Goal: Task Accomplishment & Management: Manage account settings

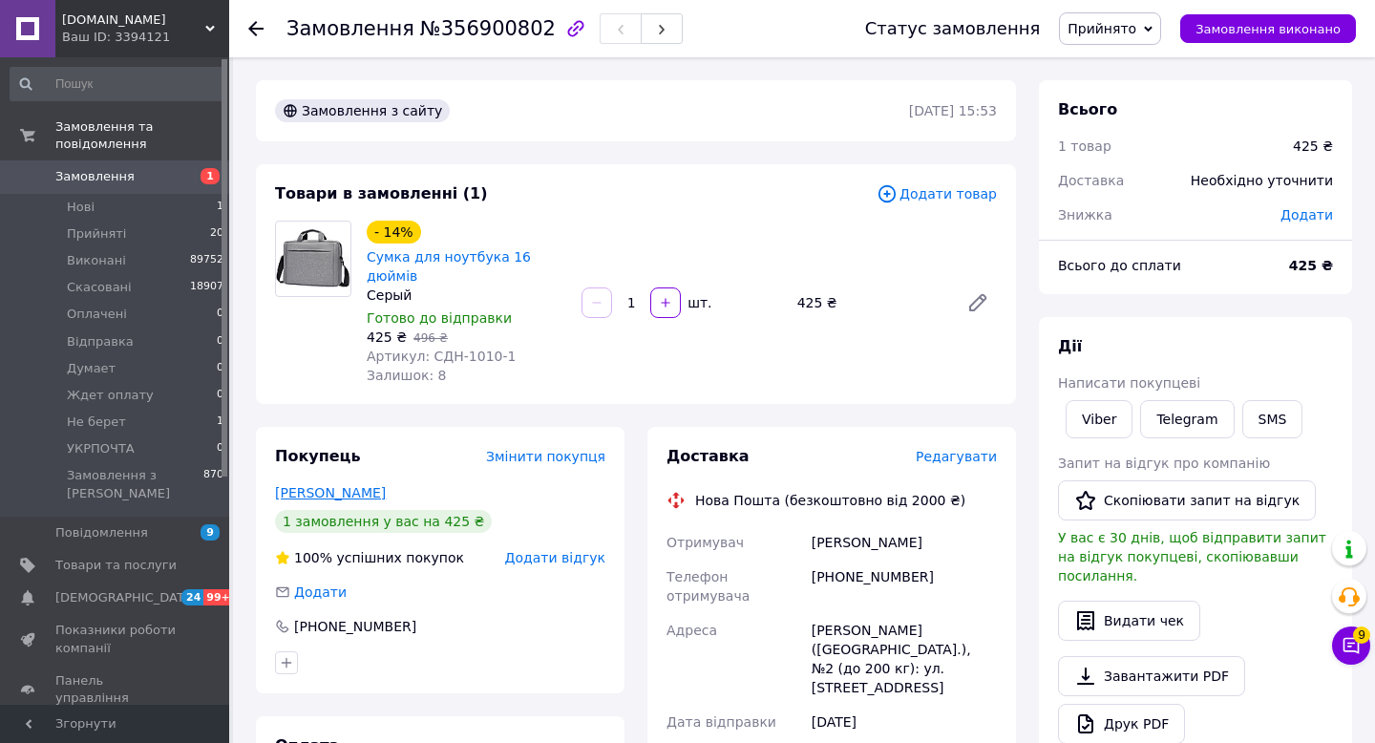
click at [327, 485] on link "[PERSON_NAME]" at bounding box center [330, 492] width 111 height 15
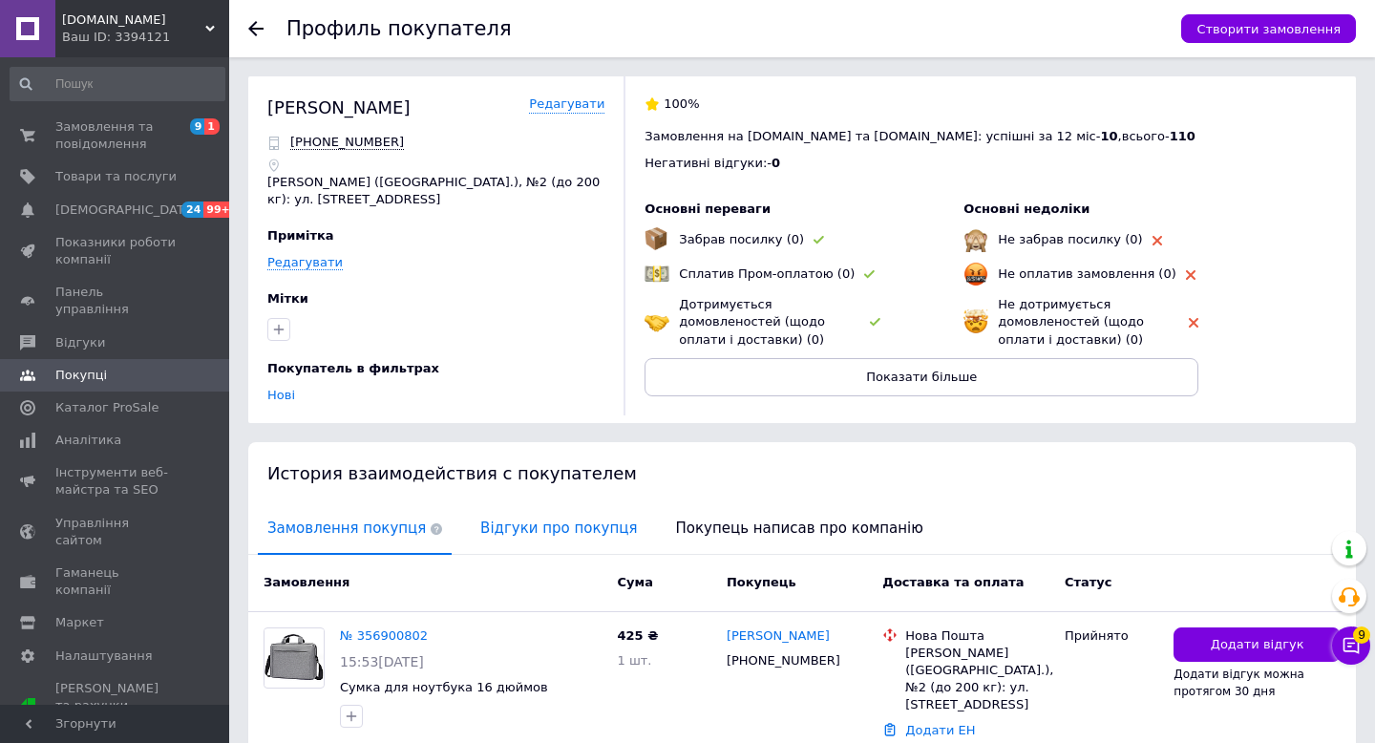
click at [588, 533] on span "Відгуки про покупця" at bounding box center [559, 528] width 176 height 49
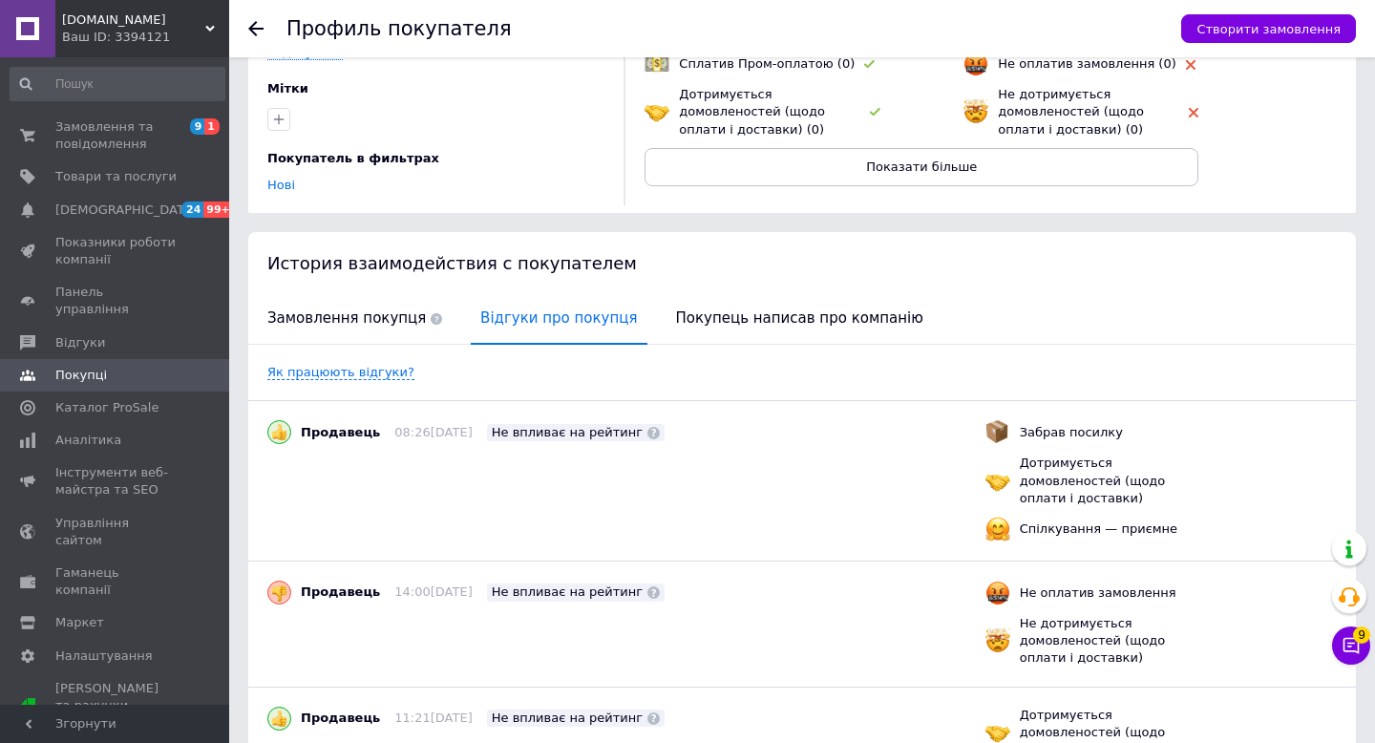
scroll to position [525, 0]
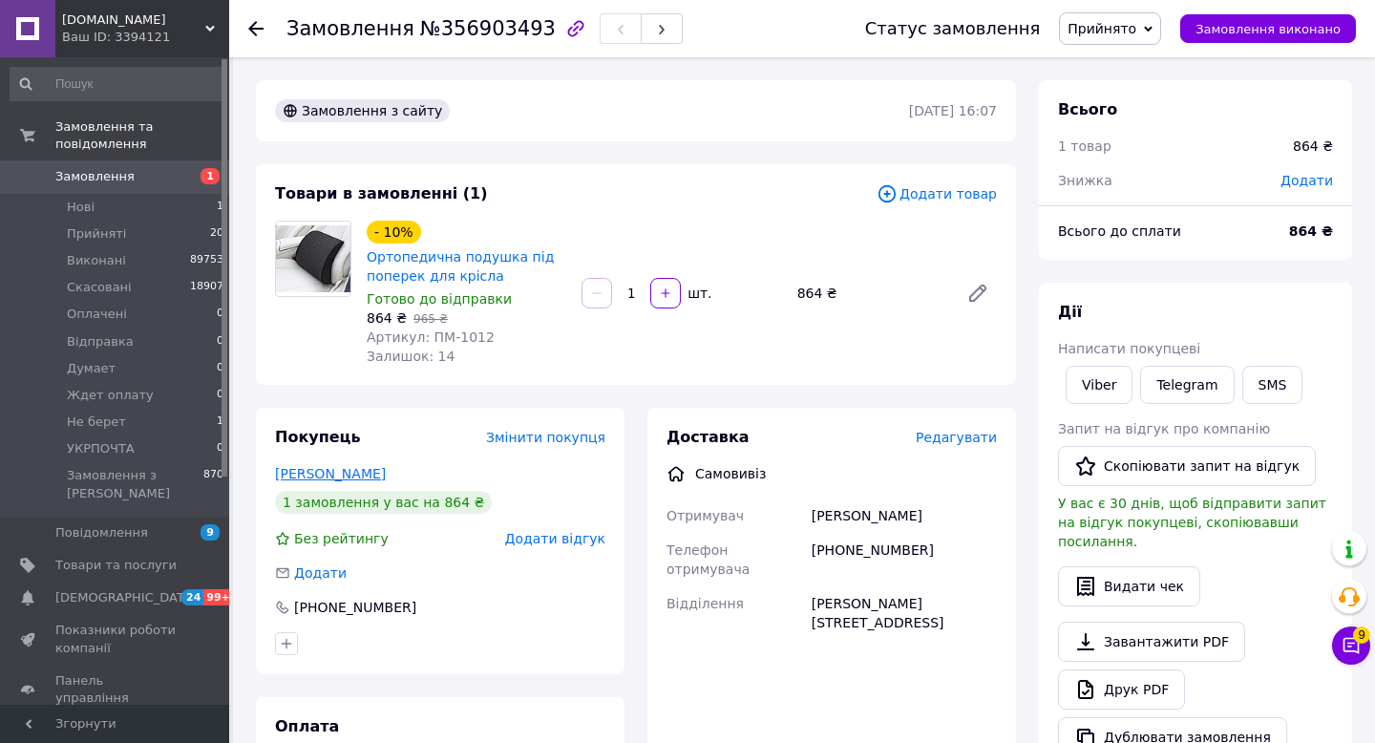
click at [298, 469] on link "[PERSON_NAME]" at bounding box center [330, 473] width 111 height 15
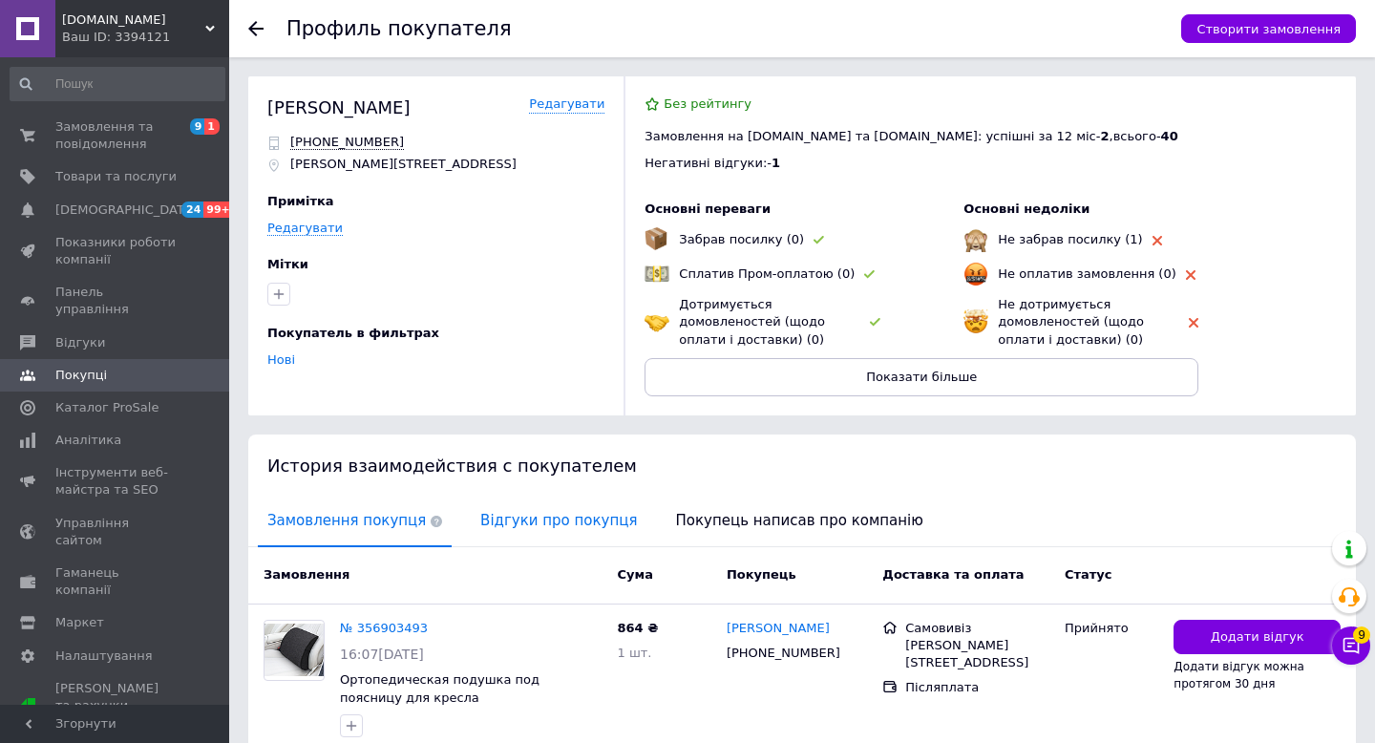
click at [500, 506] on span "Відгуки про покупця" at bounding box center [559, 520] width 176 height 49
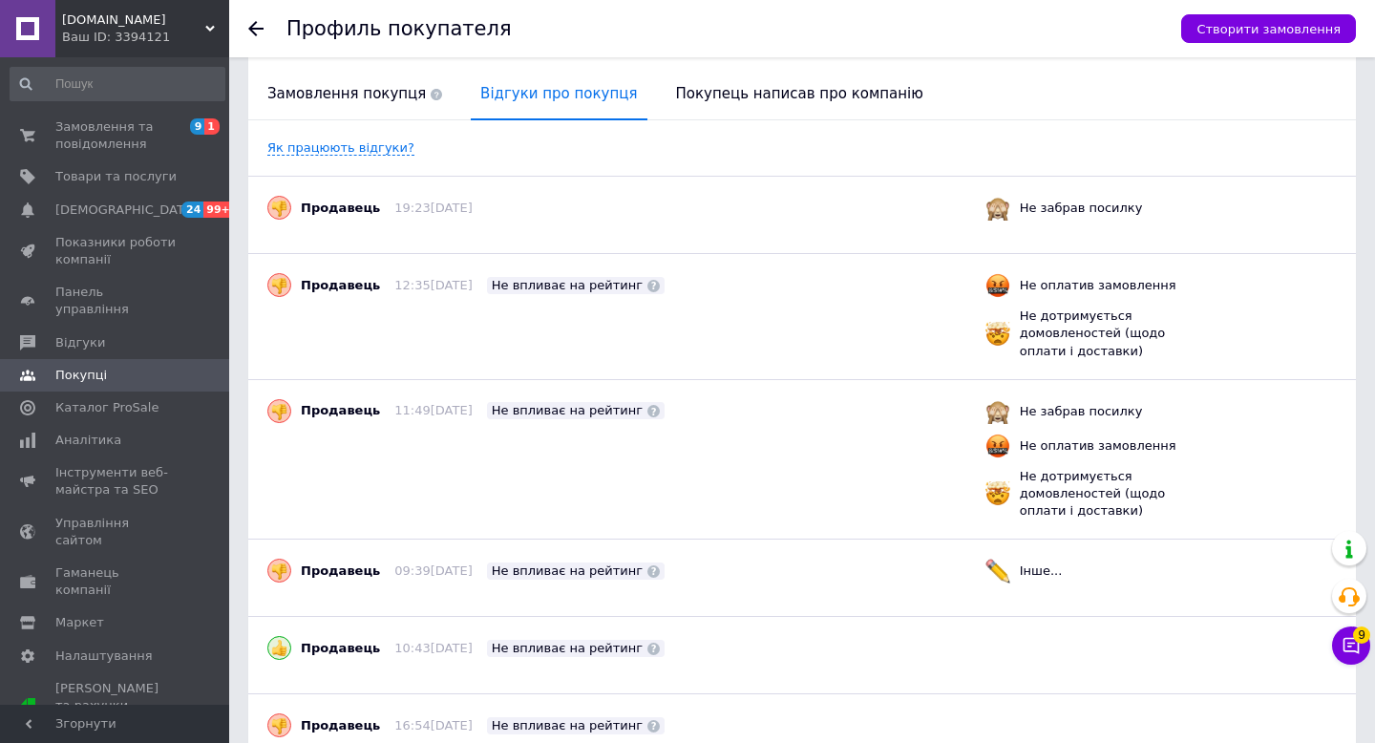
scroll to position [531, 0]
